Goal: Navigation & Orientation: Find specific page/section

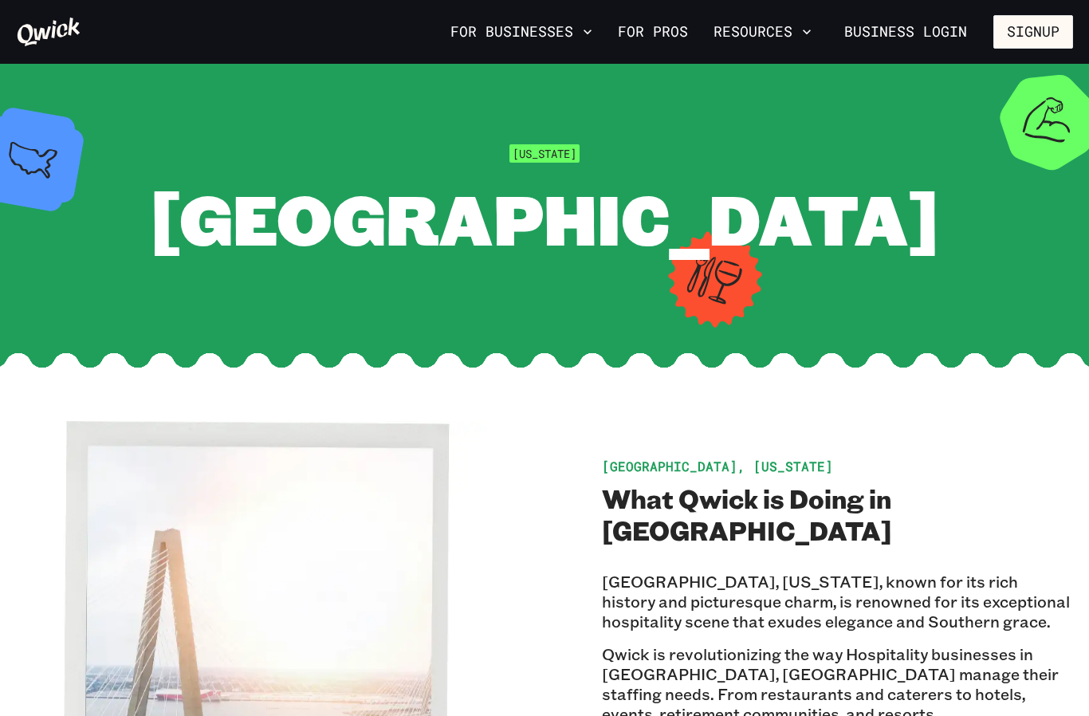
click at [666, 33] on link "For Pros" at bounding box center [652, 31] width 83 height 27
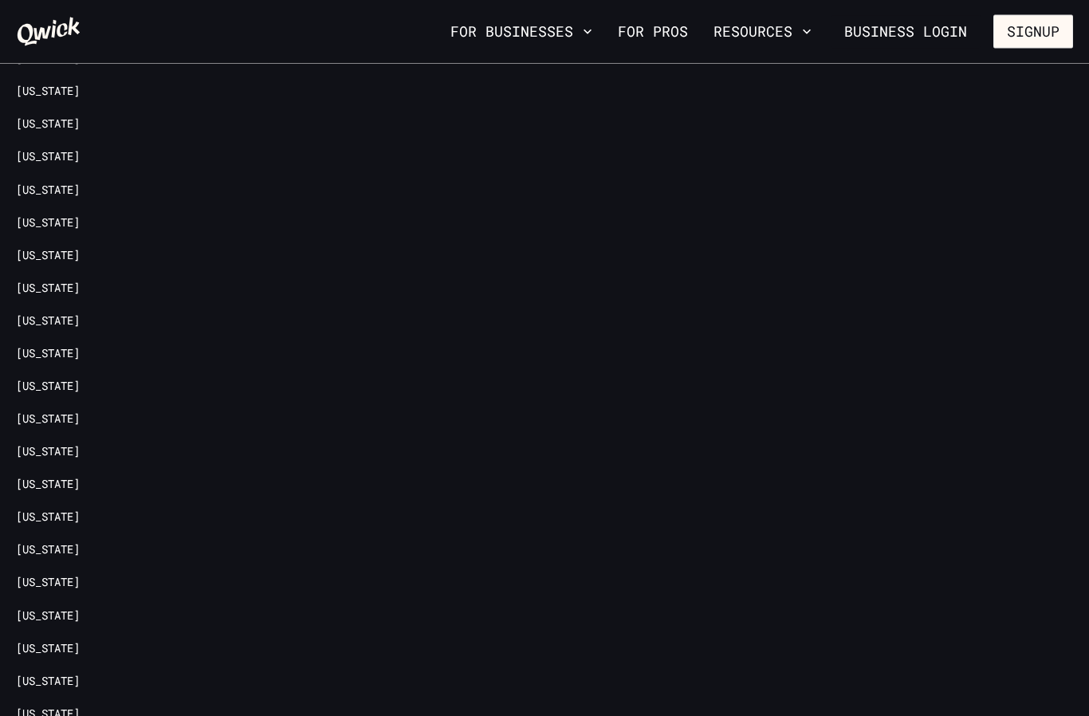
scroll to position [3316, 0]
click at [80, 575] on link "[US_STATE]" at bounding box center [48, 582] width 64 height 15
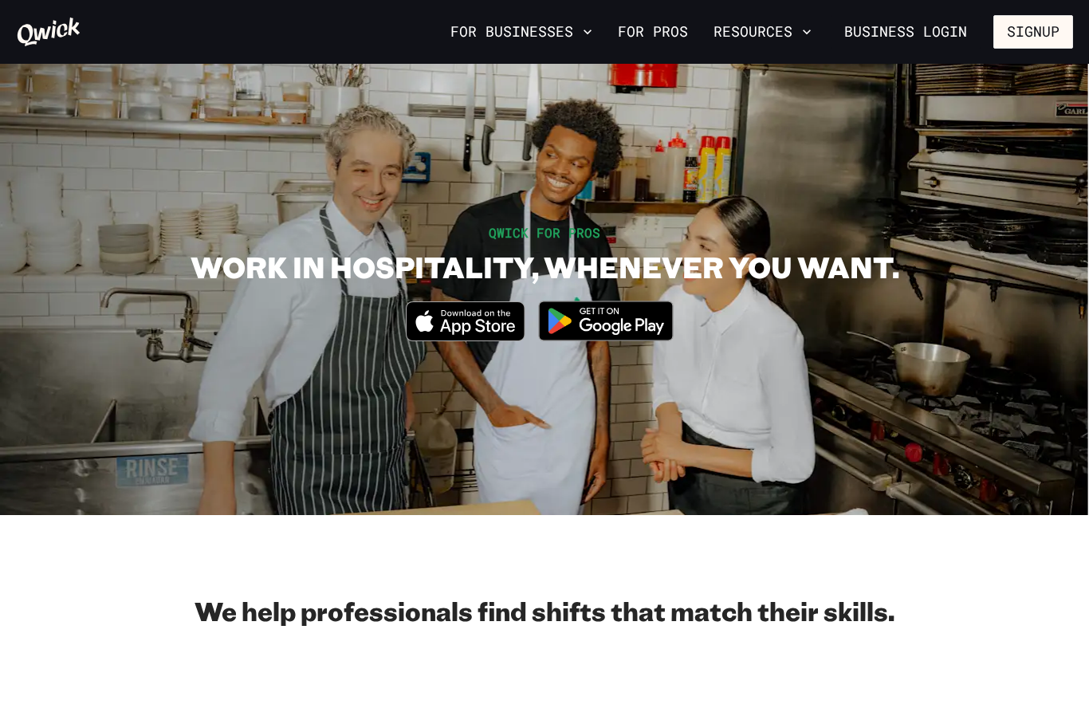
scroll to position [3316, 0]
